Goal: Task Accomplishment & Management: Use online tool/utility

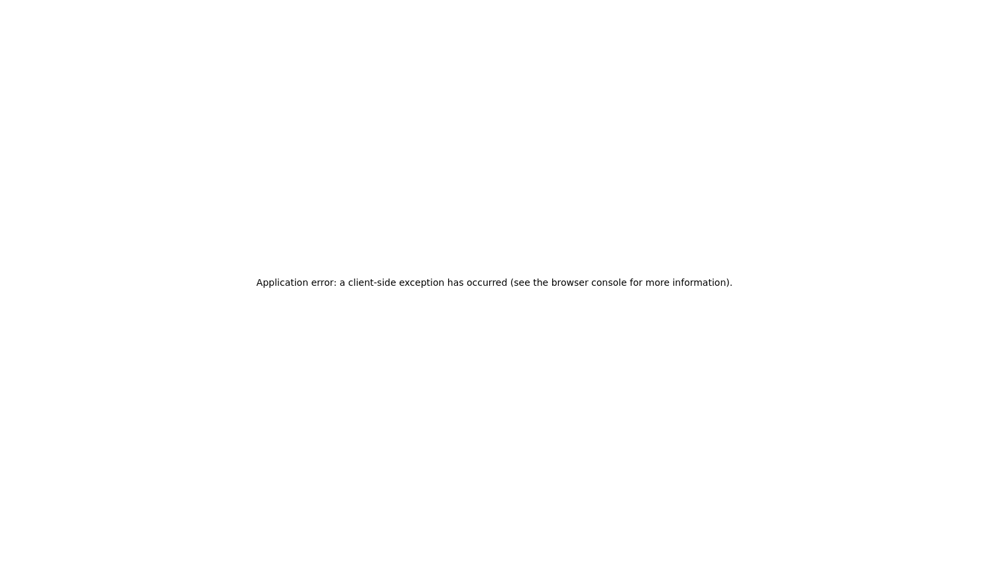
click at [577, 162] on div "Application error: a client-side exception has occurred (see the browser consol…" at bounding box center [494, 282] width 989 height 565
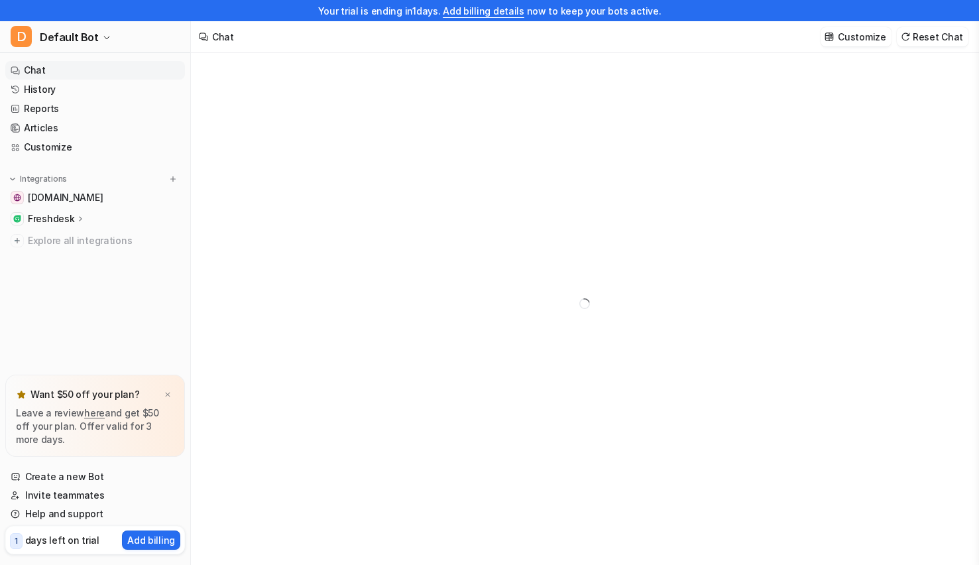
click at [35, 66] on link "Chat" at bounding box center [95, 70] width 180 height 19
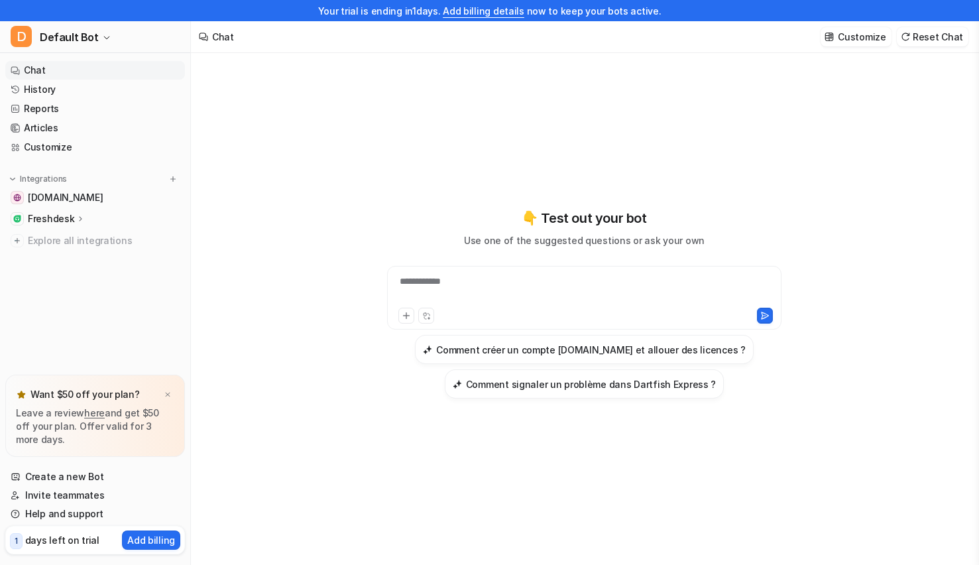
click at [448, 286] on div "**********" at bounding box center [584, 289] width 388 height 30
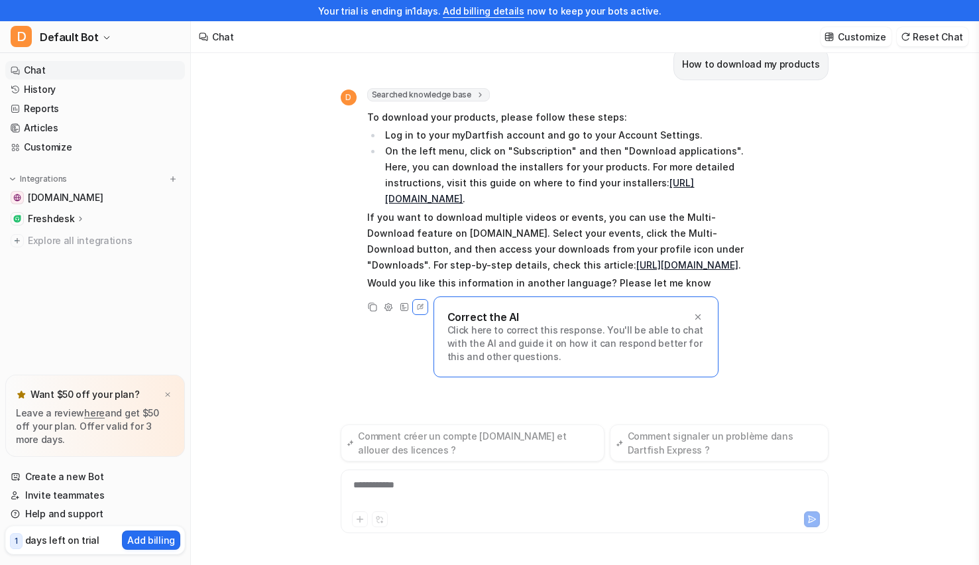
scroll to position [16, 0]
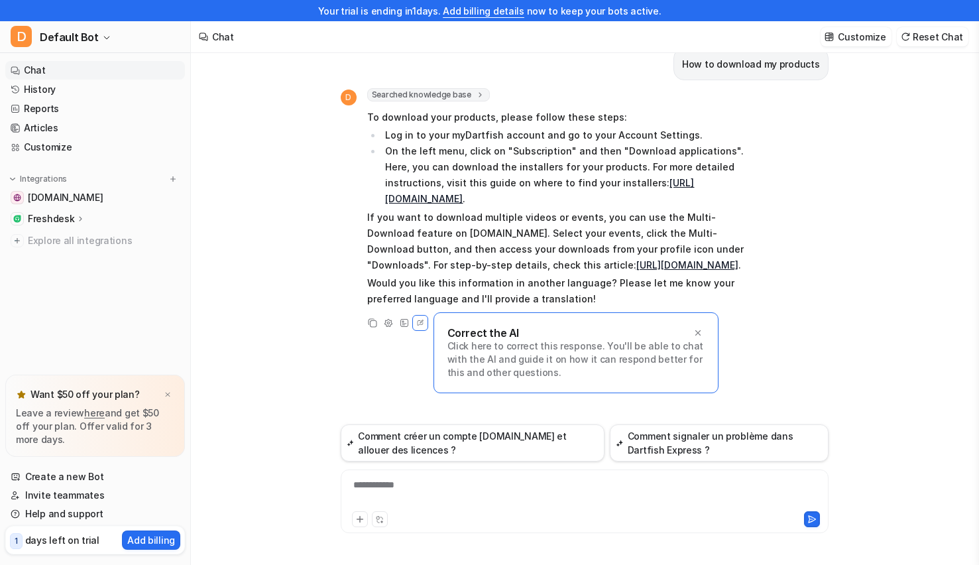
click at [698, 335] on icon at bounding box center [696, 331] width 5 height 5
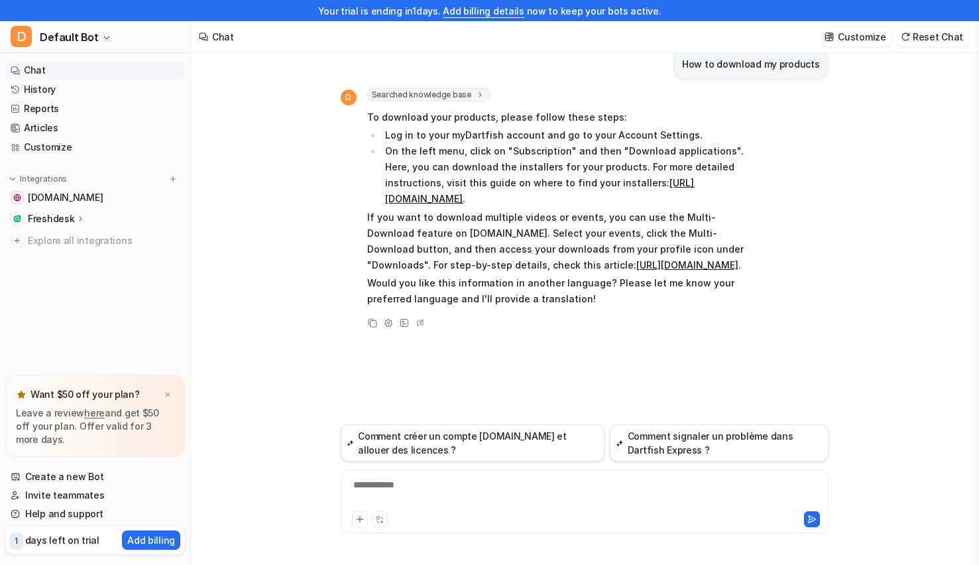
scroll to position [0, 0]
click at [379, 486] on div at bounding box center [584, 493] width 481 height 30
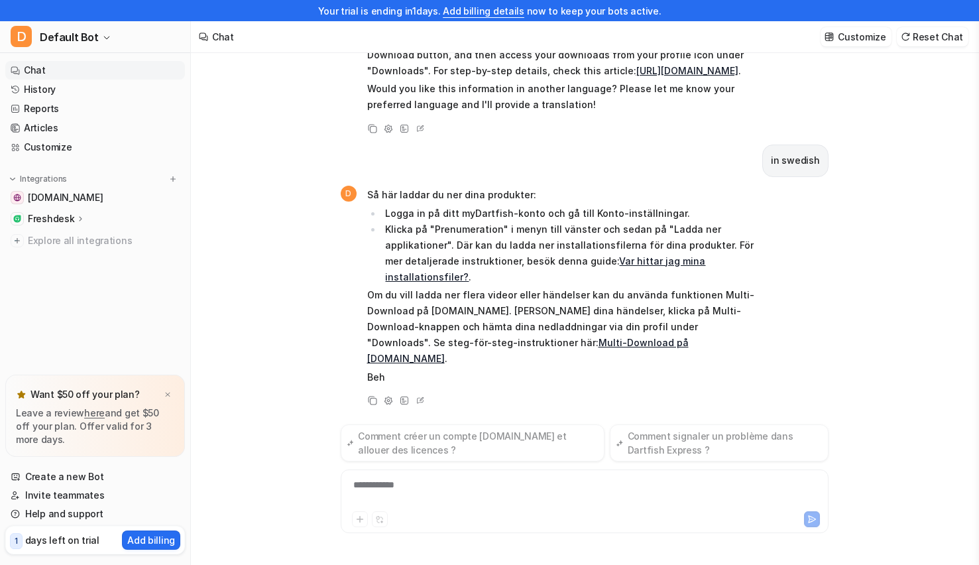
scroll to position [210, 0]
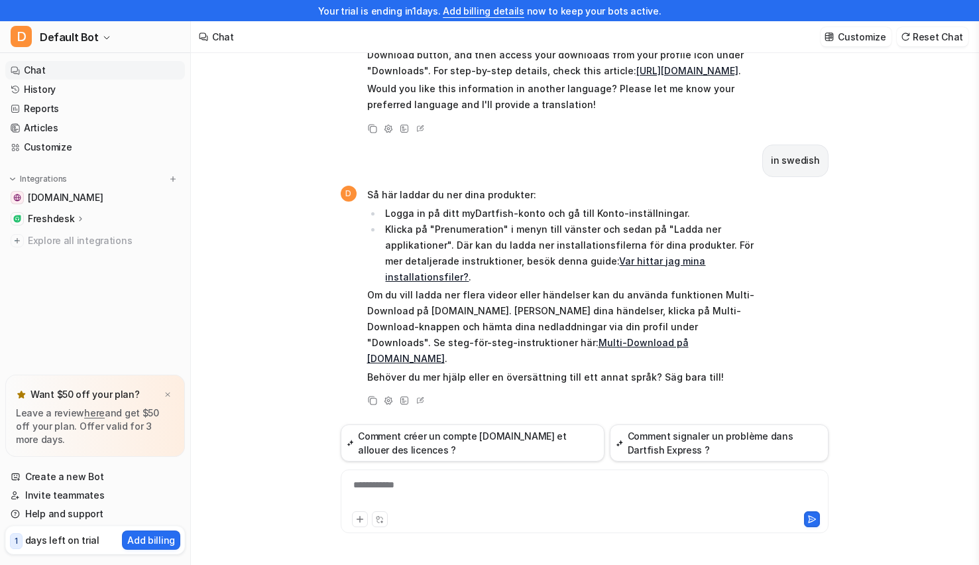
click at [440, 446] on button "Comment créer un compte [DOMAIN_NAME] et allouer des licences ?" at bounding box center [473, 442] width 264 height 37
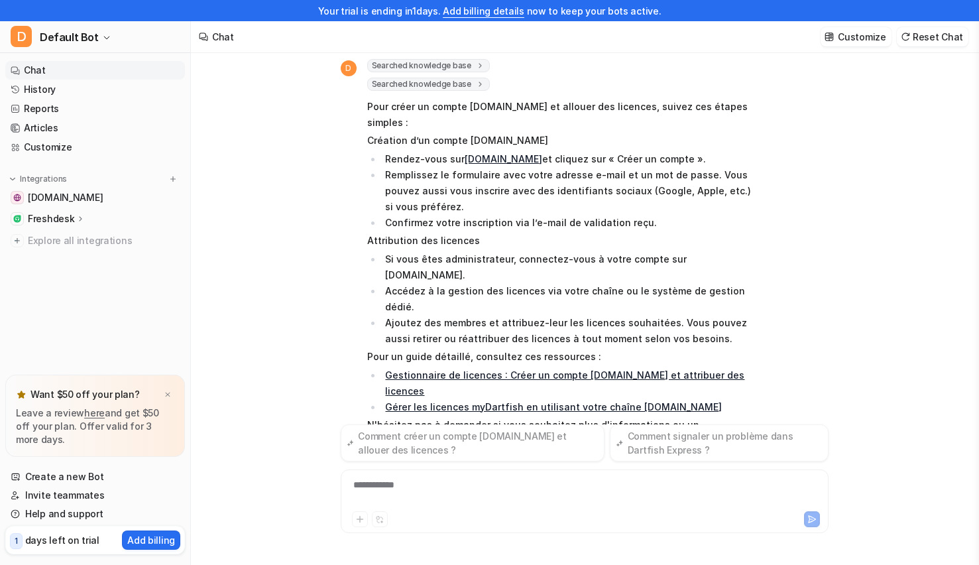
scroll to position [626, 0]
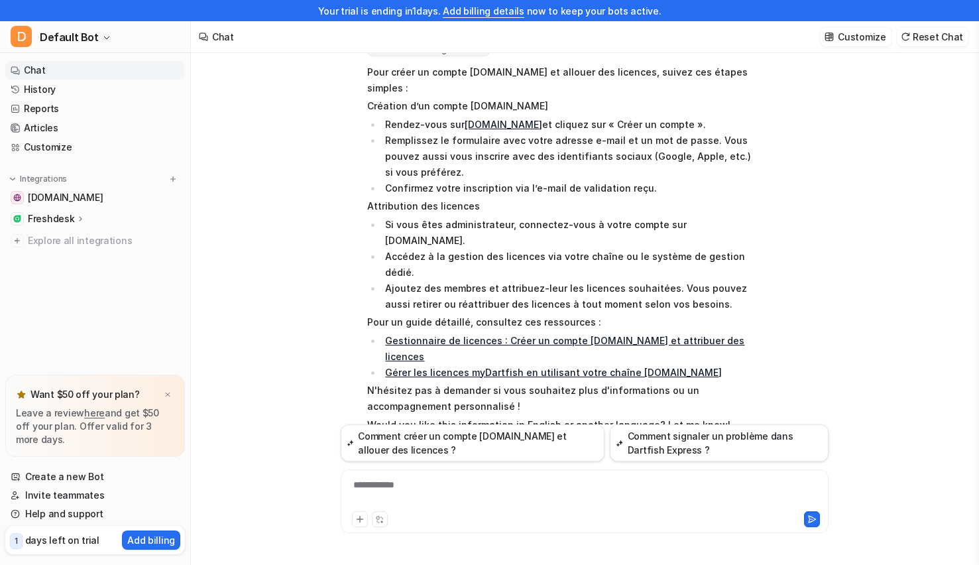
click at [44, 127] on link "Articles" at bounding box center [95, 128] width 180 height 19
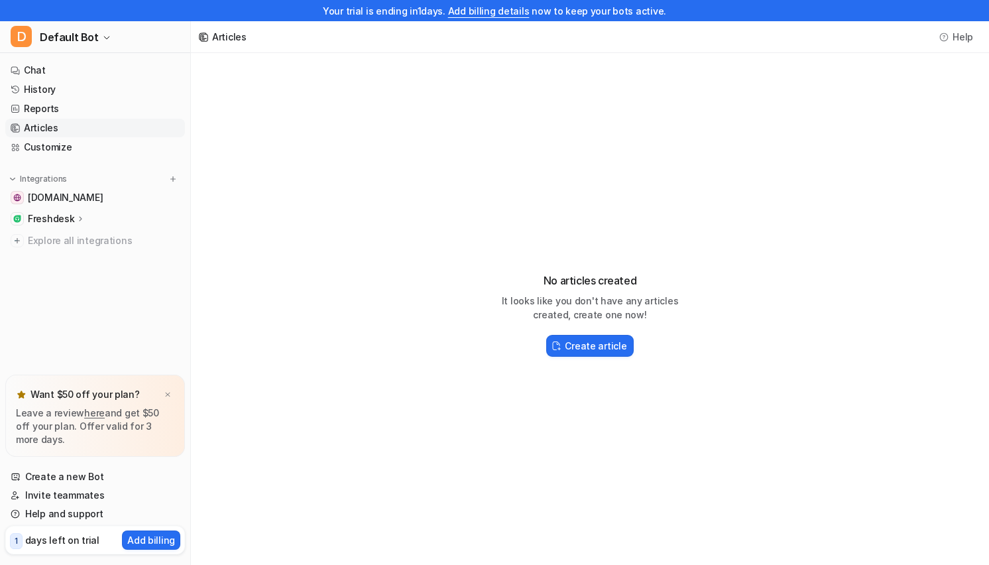
click at [589, 353] on button "Create article" at bounding box center [589, 346] width 87 height 22
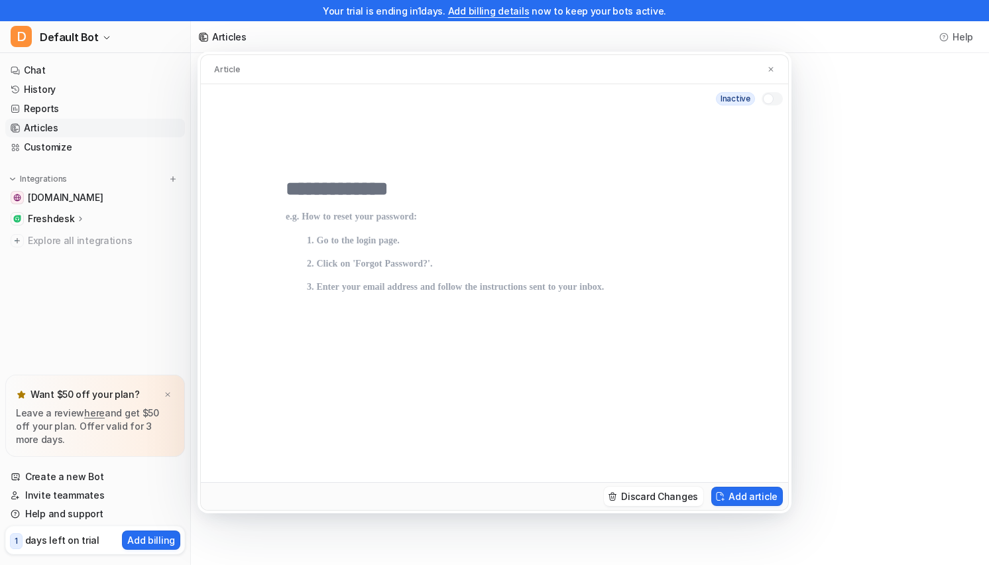
click at [745, 498] on button "Add article" at bounding box center [747, 495] width 72 height 19
click at [376, 217] on p at bounding box center [494, 333] width 417 height 244
click at [770, 68] on img at bounding box center [771, 69] width 8 height 9
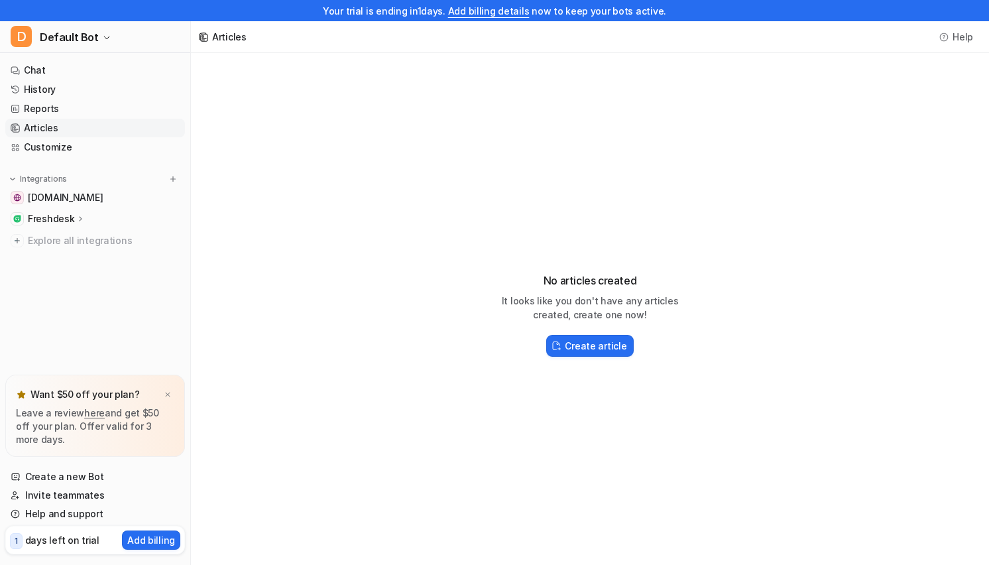
click at [39, 110] on link "Reports" at bounding box center [95, 108] width 180 height 19
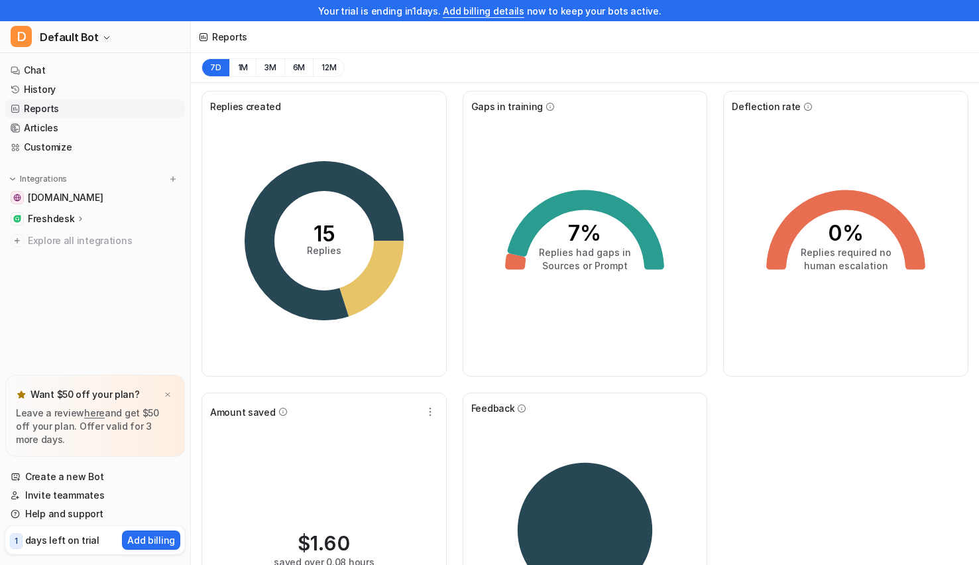
click at [39, 67] on link "Chat" at bounding box center [95, 70] width 180 height 19
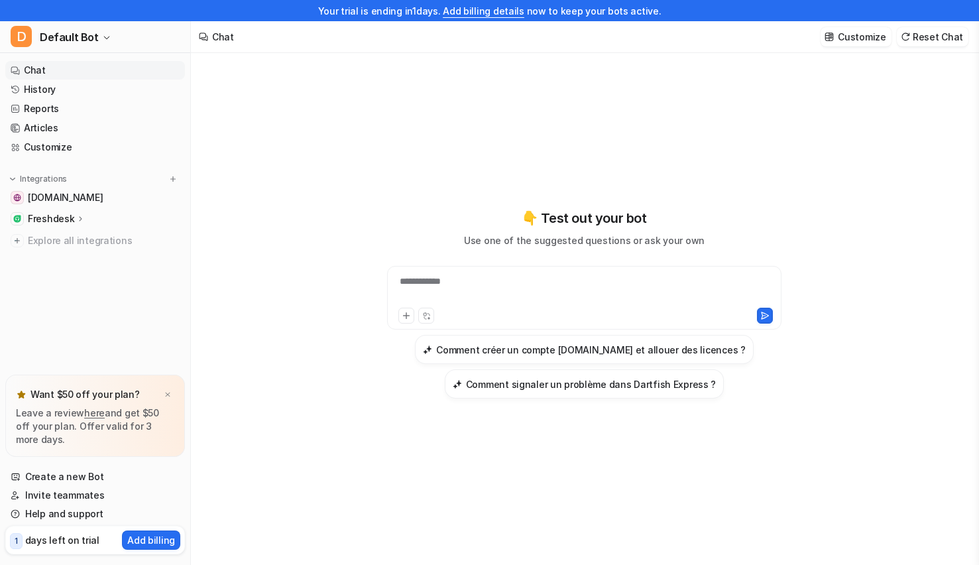
click at [36, 70] on link "Chat" at bounding box center [95, 70] width 180 height 19
click at [437, 281] on div "**********" at bounding box center [584, 289] width 388 height 30
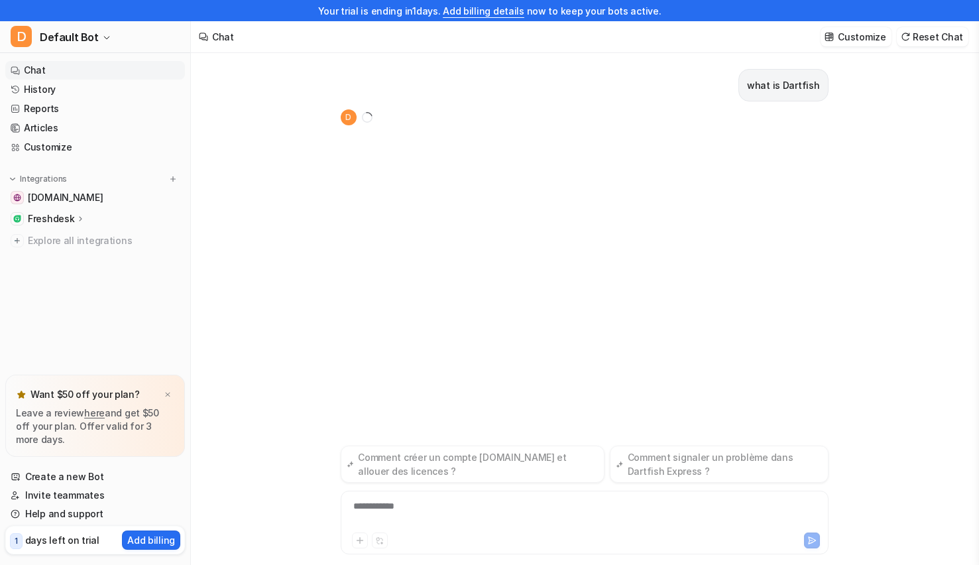
scroll to position [21, 0]
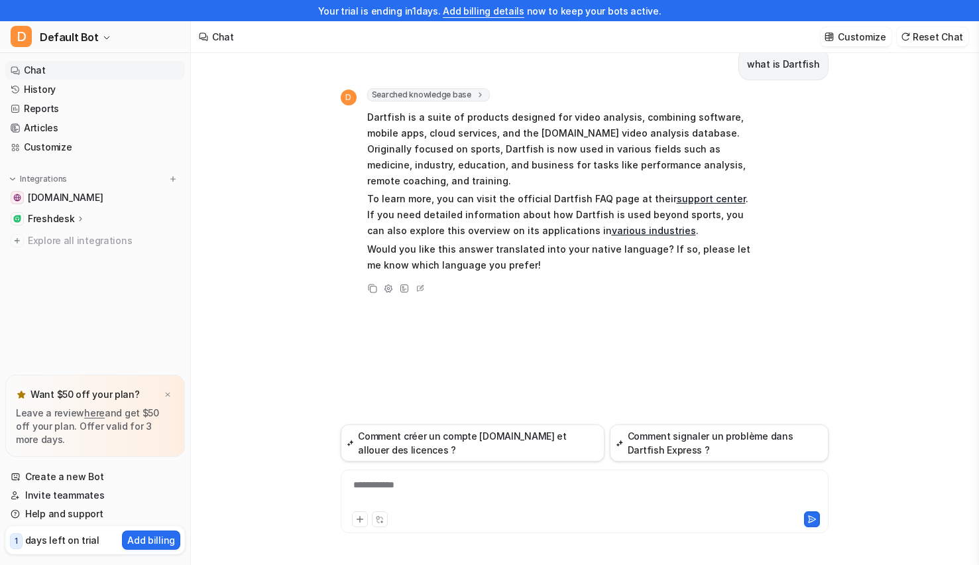
click at [393, 280] on div "Adjust Tone" at bounding box center [388, 288] width 16 height 16
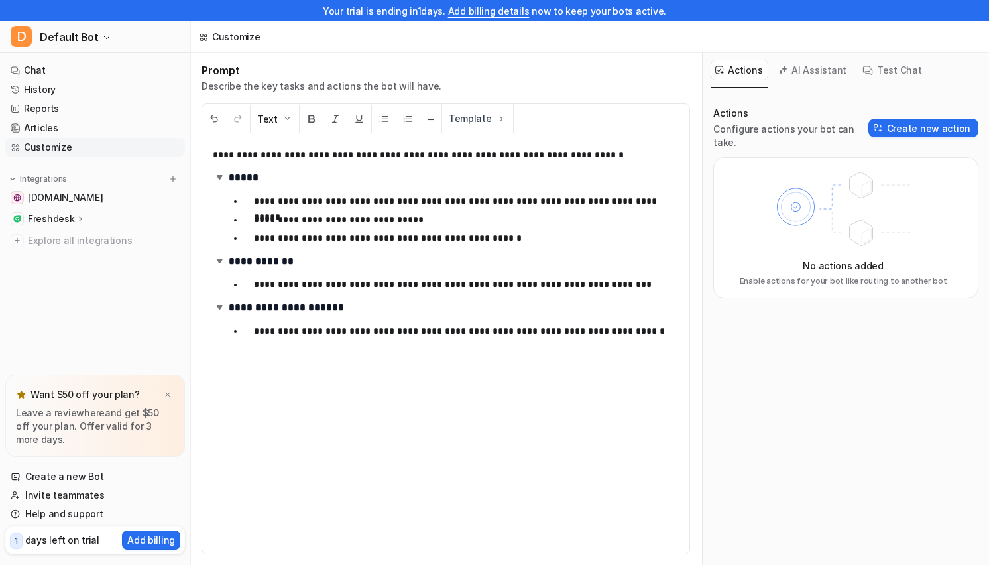
click at [906, 127] on button "Create new action" at bounding box center [923, 128] width 110 height 19
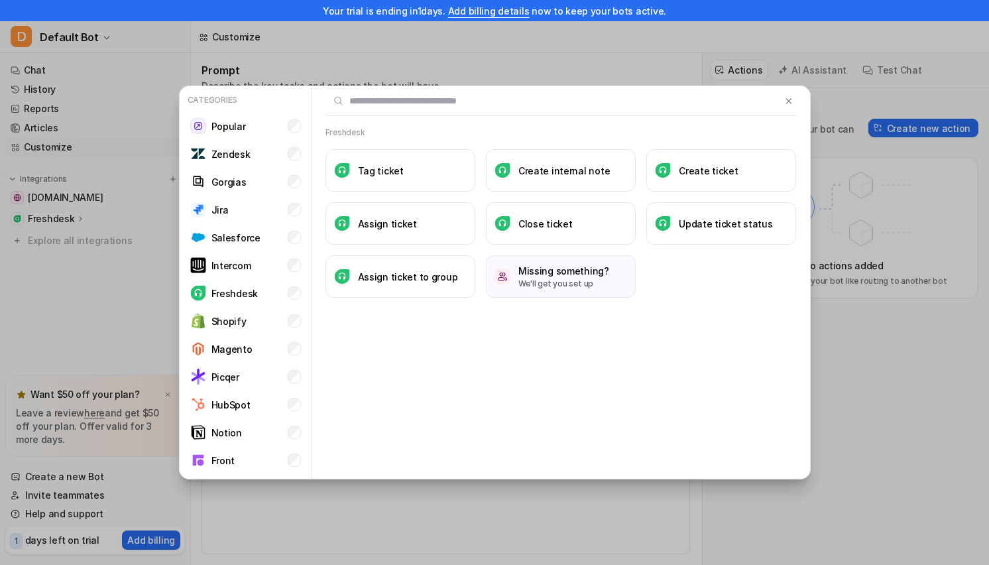
click at [286, 286] on li "Freshdesk" at bounding box center [245, 293] width 121 height 27
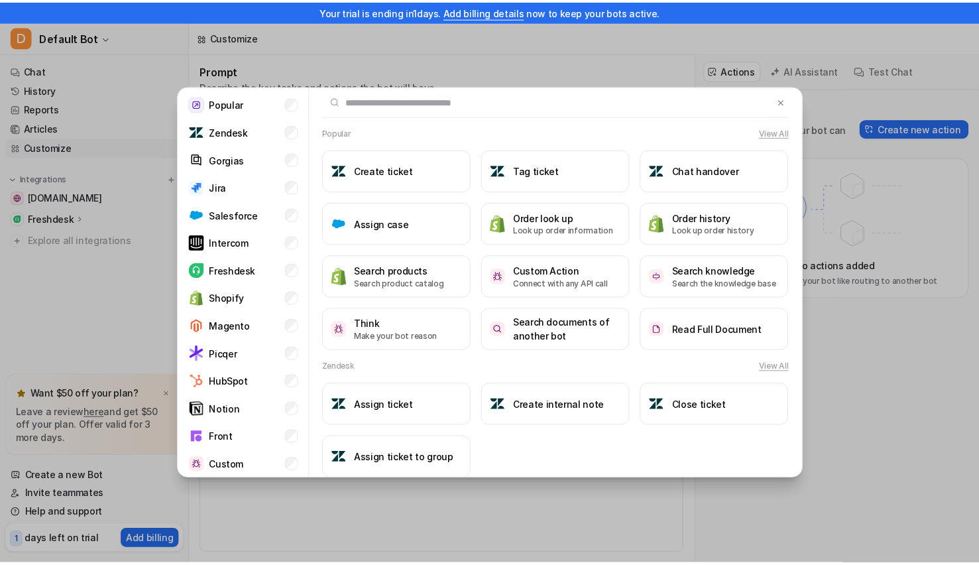
scroll to position [54, 0]
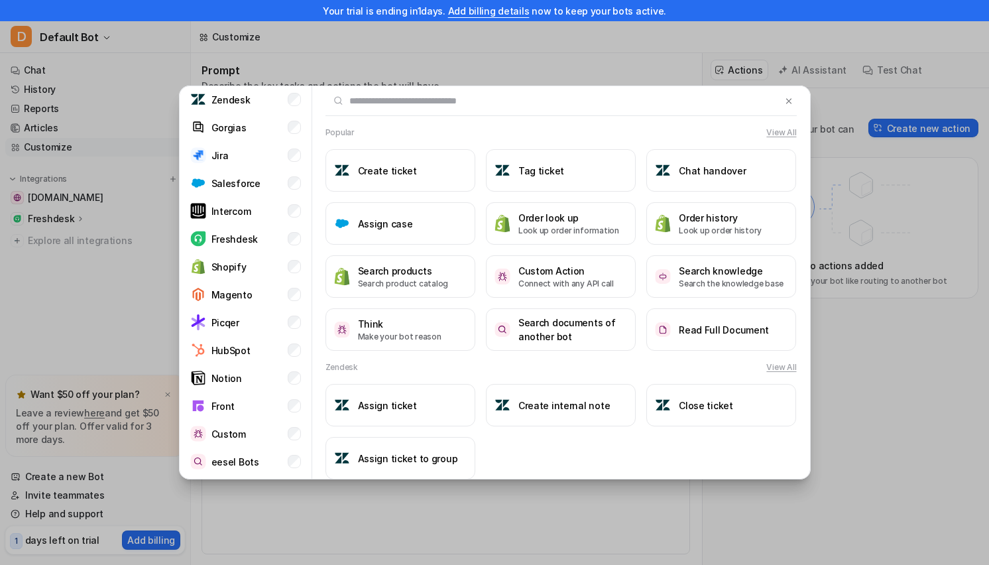
click at [784, 101] on img at bounding box center [788, 101] width 9 height 10
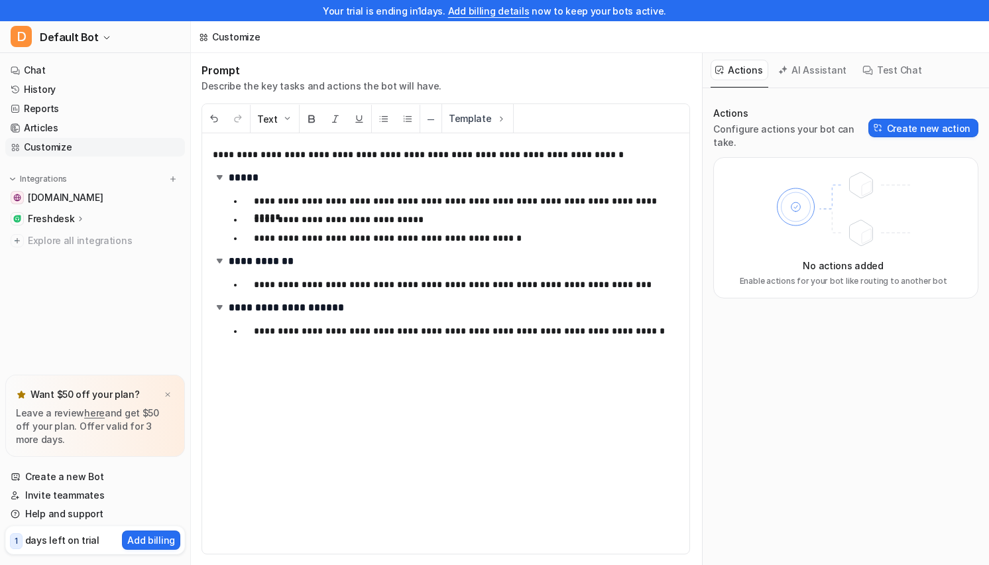
click at [36, 74] on link "Chat" at bounding box center [95, 70] width 180 height 19
